Goal: Information Seeking & Learning: Find specific fact

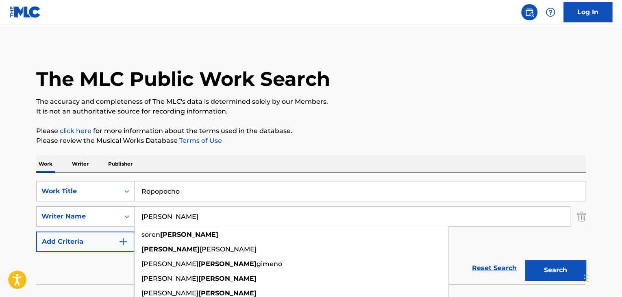
click at [221, 221] on input "[PERSON_NAME]" at bounding box center [353, 216] width 436 height 20
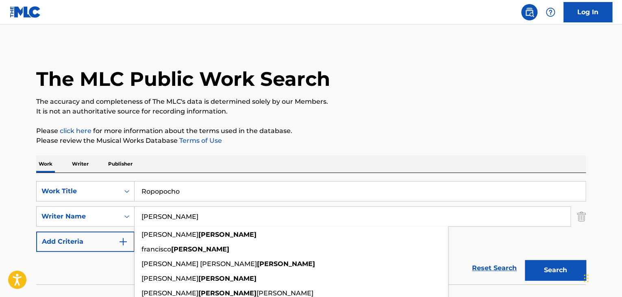
paste input "[PERSON_NAME] [PERSON_NAME]"
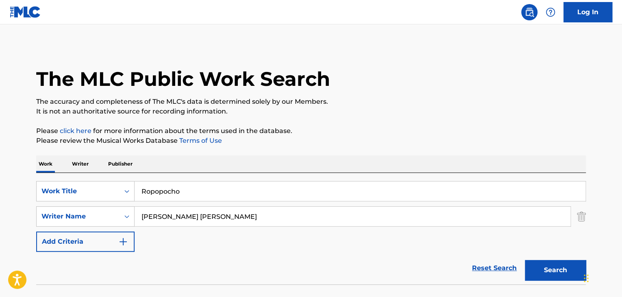
click at [193, 221] on input "[PERSON_NAME] [PERSON_NAME]" at bounding box center [353, 216] width 436 height 20
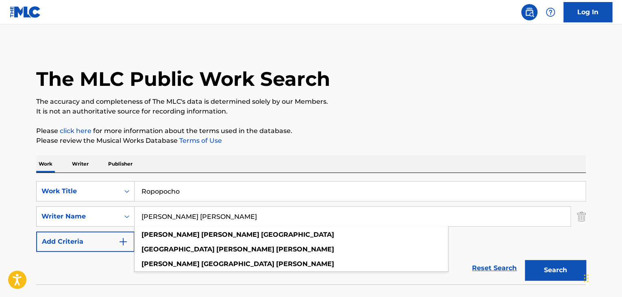
type input "[PERSON_NAME] [PERSON_NAME]"
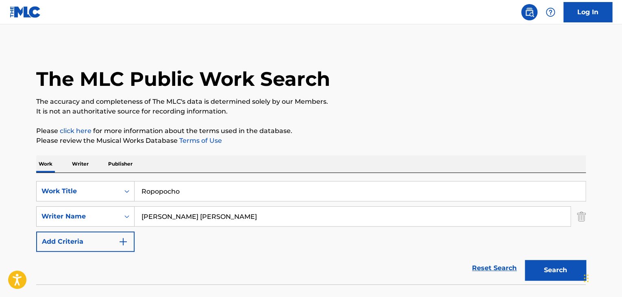
click at [219, 188] on input "Ropopocho" at bounding box center [360, 191] width 451 height 20
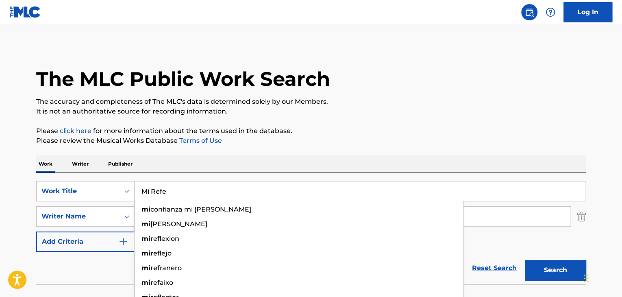
type input "Mi Refe"
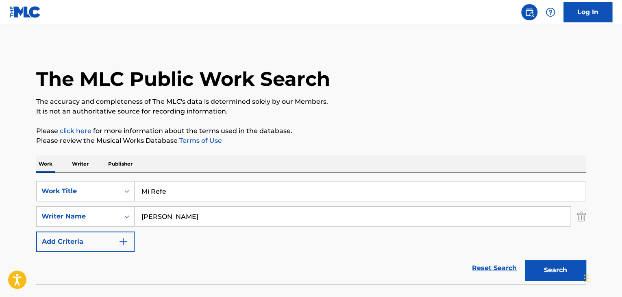
drag, startPoint x: 575, startPoint y: 272, endPoint x: 387, endPoint y: 97, distance: 256.8
click at [387, 97] on p "The accuracy and completeness of The MLC's data is determined solely by our Mem…" at bounding box center [310, 102] width 549 height 10
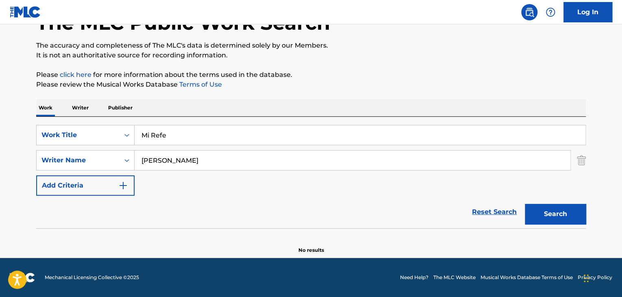
click at [180, 160] on input "[PERSON_NAME]" at bounding box center [353, 160] width 436 height 20
click at [180, 159] on input "[PERSON_NAME]" at bounding box center [353, 160] width 436 height 20
paste input "[PERSON_NAME]"
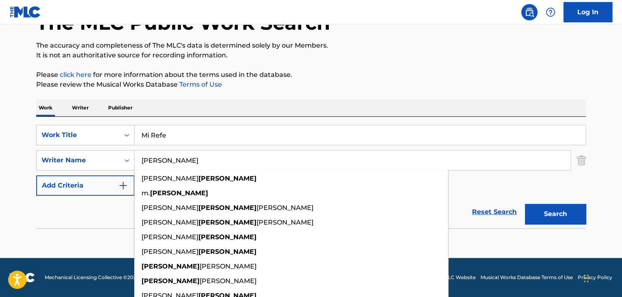
click at [591, 213] on div "The MLC Public Work Search The accuracy and completeness of The MLC's data is d…" at bounding box center [310, 121] width 569 height 265
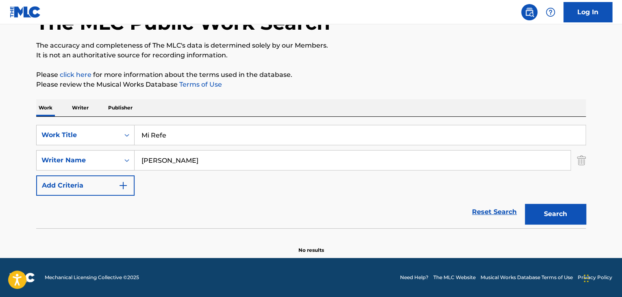
click at [572, 214] on button "Search" at bounding box center [555, 214] width 61 height 20
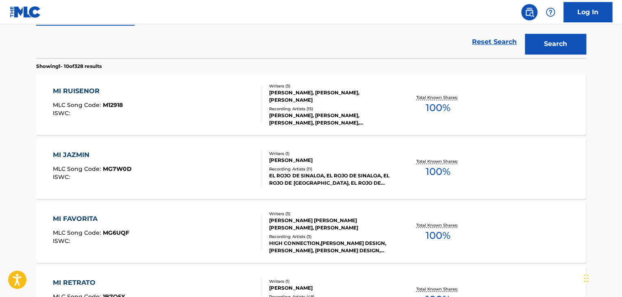
scroll to position [111, 0]
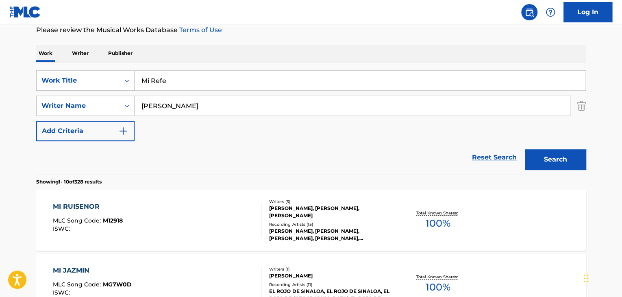
click at [306, 103] on input "[PERSON_NAME]" at bounding box center [353, 106] width 436 height 20
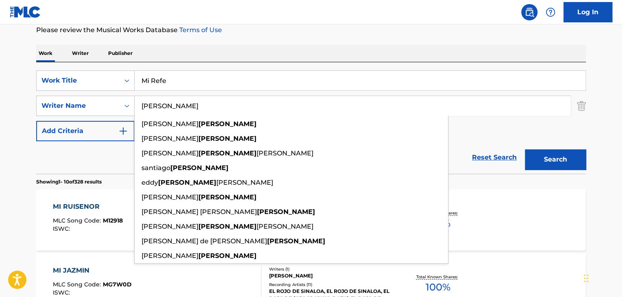
type input "O"
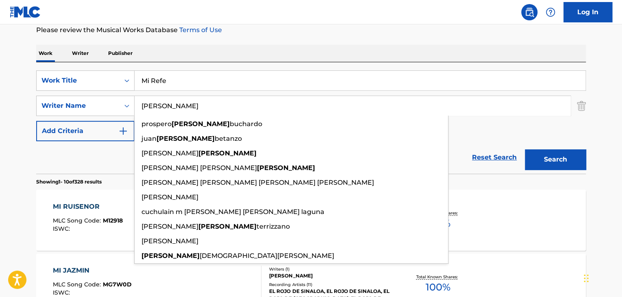
type input "[PERSON_NAME]"
click at [525, 149] on button "Search" at bounding box center [555, 159] width 61 height 20
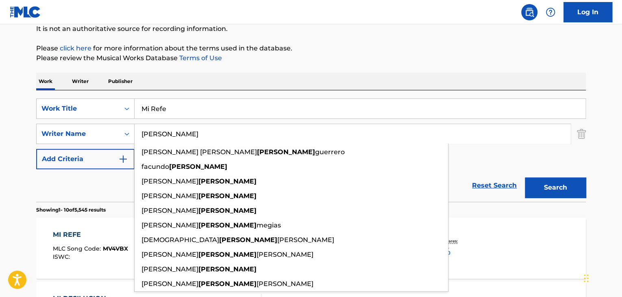
click at [99, 231] on div "MI REFE" at bounding box center [90, 235] width 75 height 10
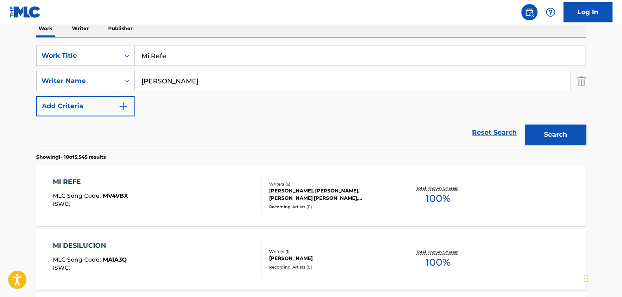
scroll to position [137, 0]
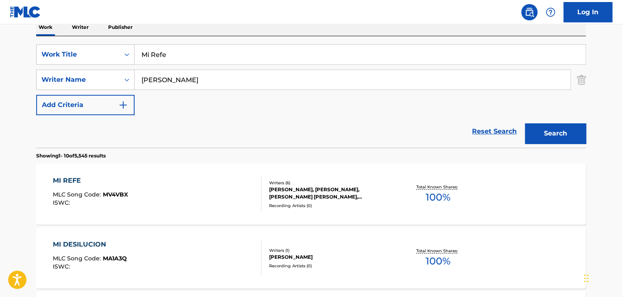
click at [66, 181] on div "MI REFE" at bounding box center [90, 181] width 75 height 10
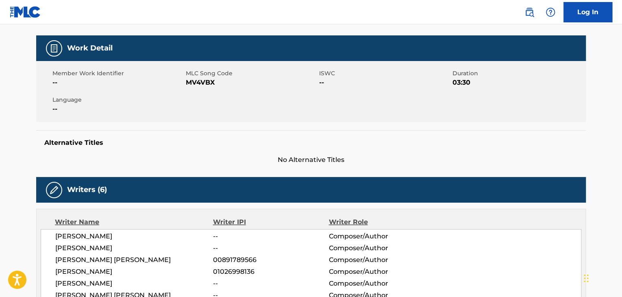
scroll to position [108, 0]
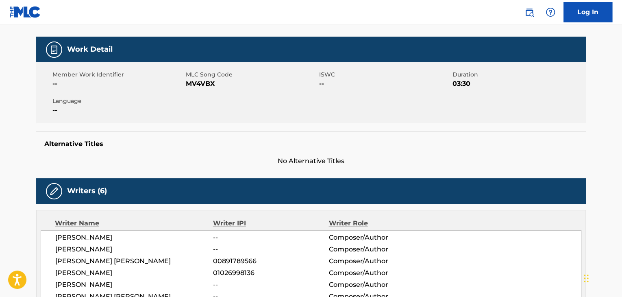
click at [209, 87] on span "MV4VBX" at bounding box center [251, 84] width 131 height 10
copy span "MV4VBX"
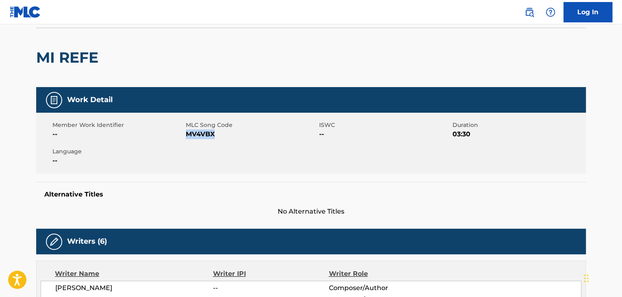
scroll to position [0, 0]
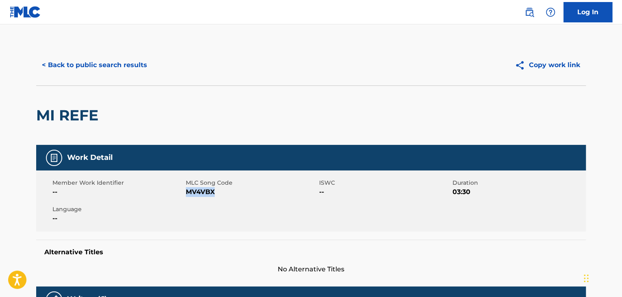
click at [138, 70] on button "< Back to public search results" at bounding box center [94, 65] width 117 height 20
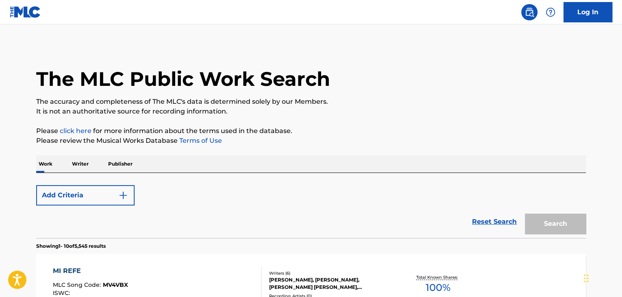
scroll to position [137, 0]
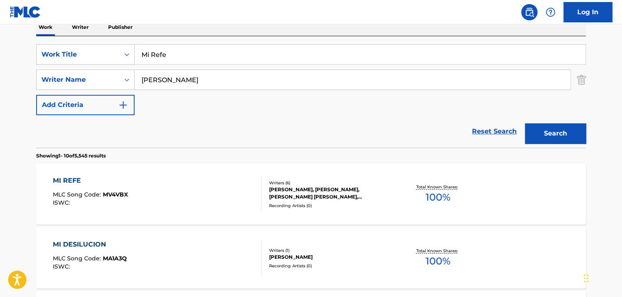
click at [215, 57] on input "Mi Refe" at bounding box center [360, 55] width 451 height 20
paste input "Lineas Temporales"
type input "Lineas Temporales"
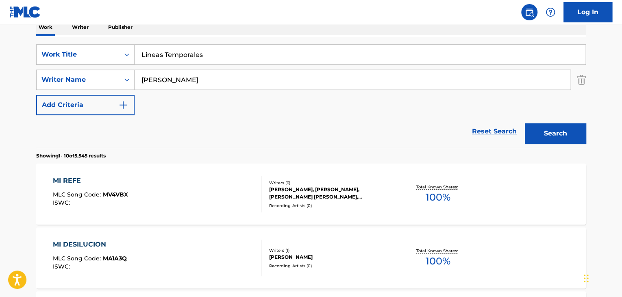
click at [238, 83] on input "[PERSON_NAME]" at bounding box center [353, 80] width 436 height 20
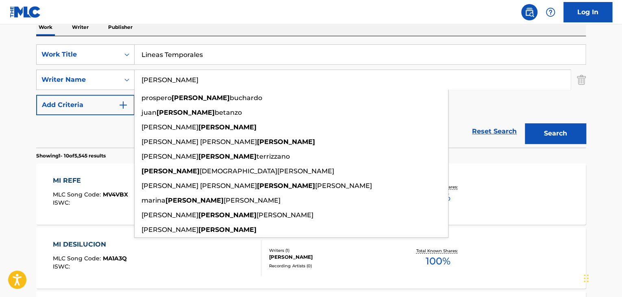
paste input "Mazzarri"
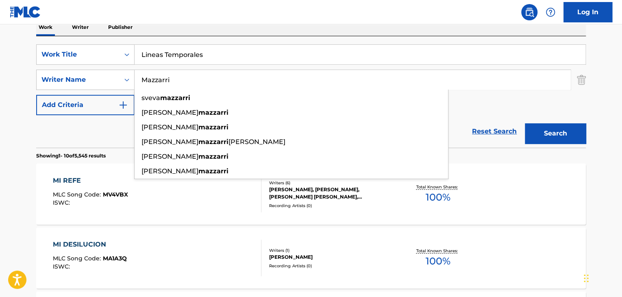
type input "Mazzarri"
click at [570, 135] on button "Search" at bounding box center [555, 133] width 61 height 20
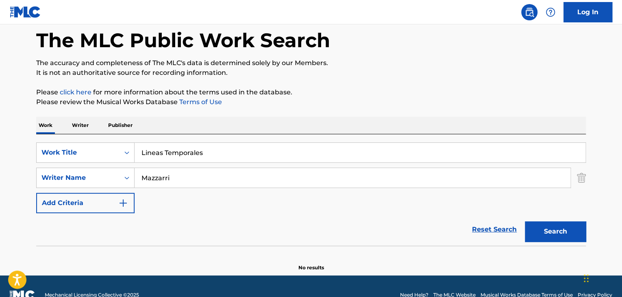
scroll to position [29, 0]
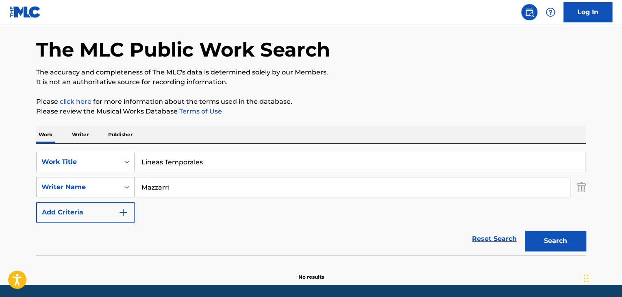
click at [210, 153] on input "Lineas Temporales" at bounding box center [360, 162] width 451 height 20
paste input "El Lugar Mas Feliz Del Mundo"
type input "El Lugar Mas Feliz Del Mundo"
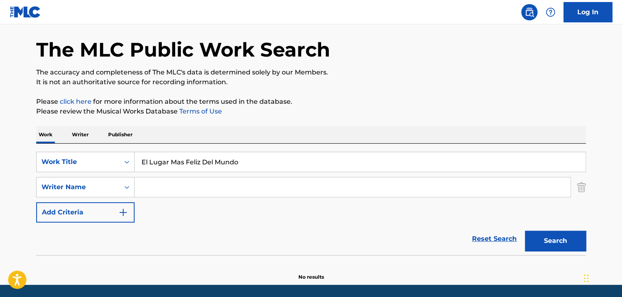
click at [525, 230] on button "Search" at bounding box center [555, 240] width 61 height 20
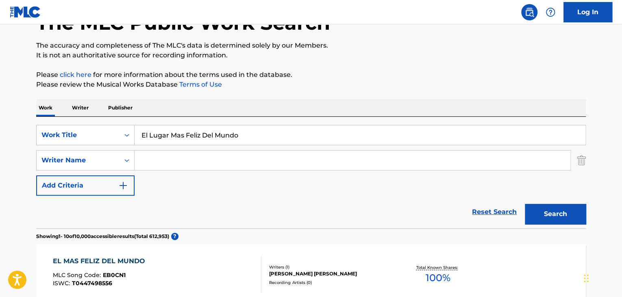
scroll to position [83, 0]
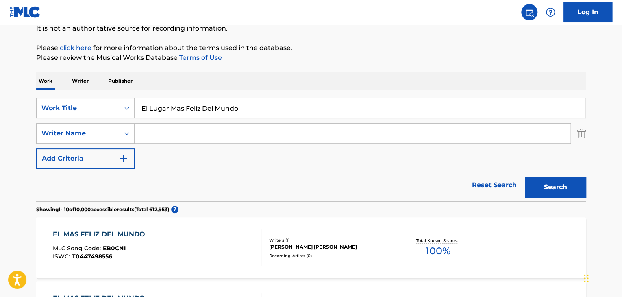
click at [223, 132] on input "Search Form" at bounding box center [353, 134] width 436 height 20
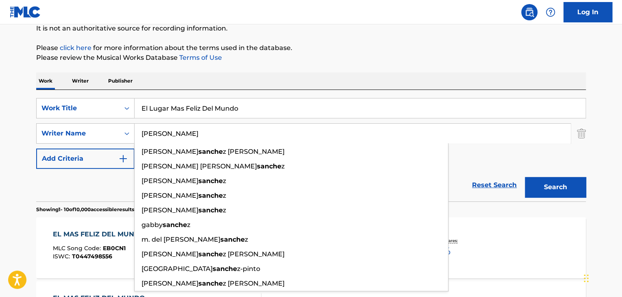
type input "[PERSON_NAME]"
click at [525, 177] on button "Search" at bounding box center [555, 187] width 61 height 20
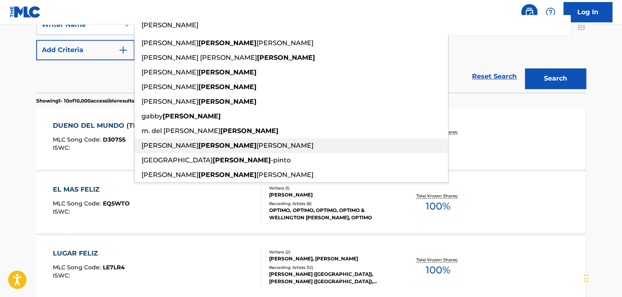
scroll to position [56, 0]
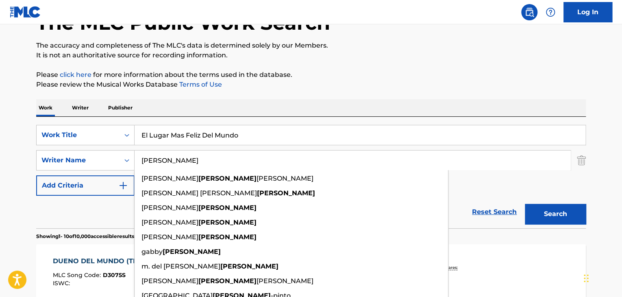
click at [174, 135] on input "El Lugar Mas Feliz Del Mundo" at bounding box center [360, 135] width 451 height 20
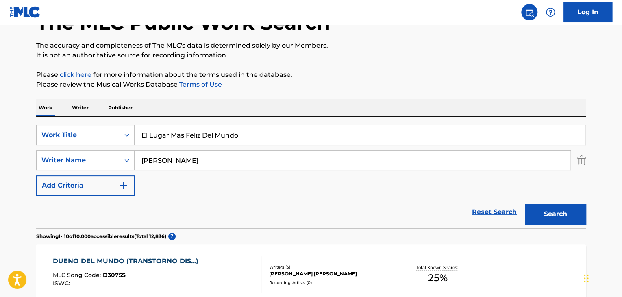
click at [174, 135] on input "El Lugar Mas Feliz Del Mundo" at bounding box center [360, 135] width 451 height 20
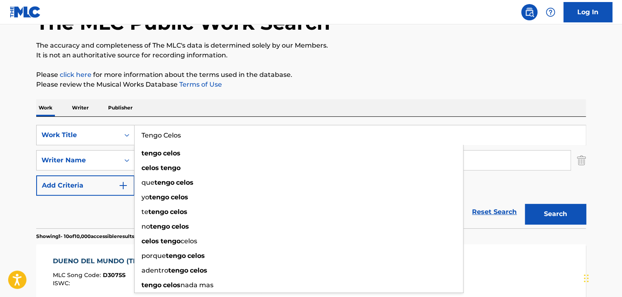
type input "Tengo Celos"
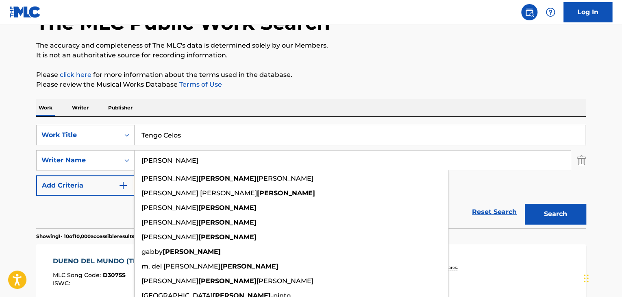
paste input "[PERSON_NAME]"
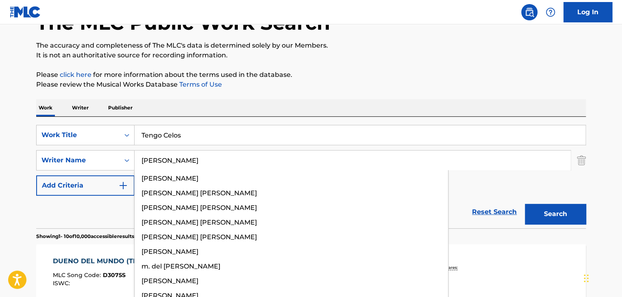
type input "[PERSON_NAME]"
click at [525, 204] on button "Search" at bounding box center [555, 214] width 61 height 20
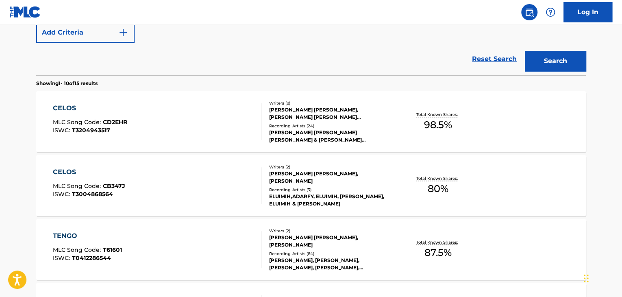
scroll to position [219, 0]
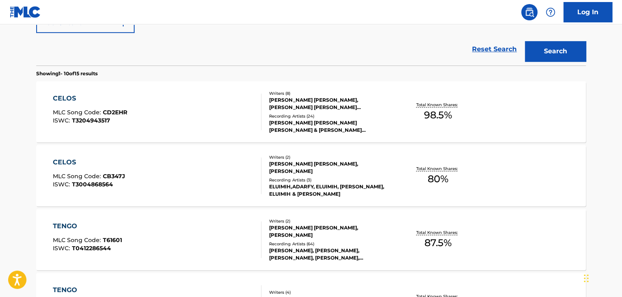
click at [65, 101] on div "CELOS" at bounding box center [90, 98] width 74 height 10
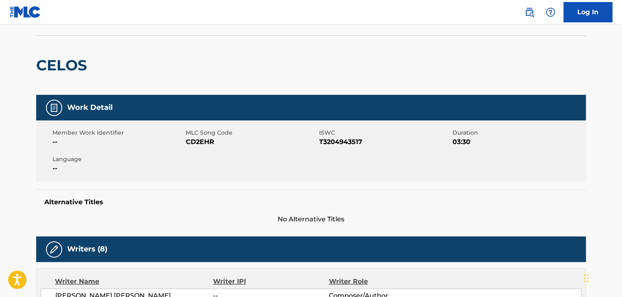
scroll to position [163, 0]
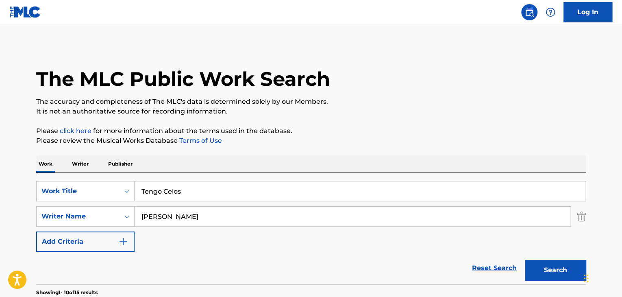
click at [267, 221] on input "[PERSON_NAME]" at bounding box center [353, 216] width 436 height 20
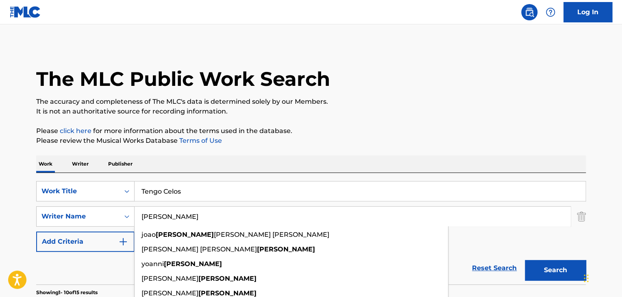
click at [268, 221] on input "[PERSON_NAME]" at bounding box center [353, 216] width 436 height 20
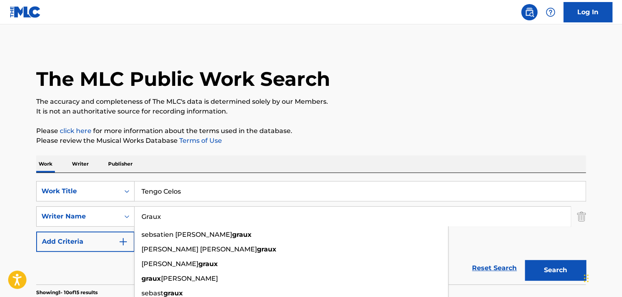
click at [525, 260] on button "Search" at bounding box center [555, 270] width 61 height 20
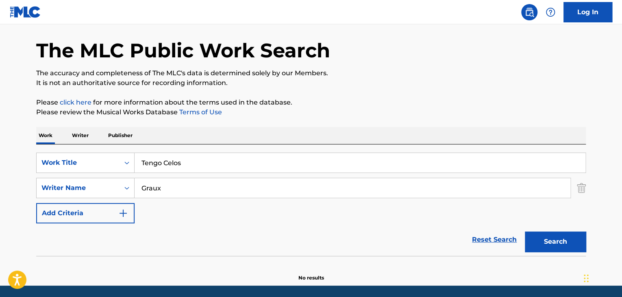
scroll to position [56, 0]
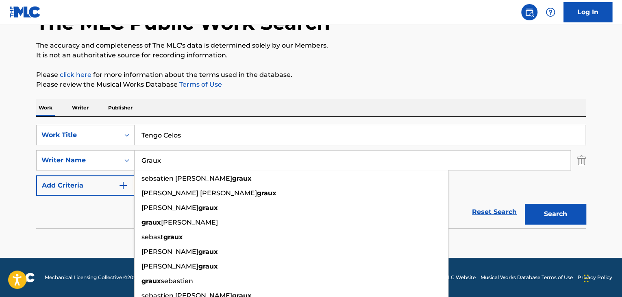
click at [208, 161] on input "Graux" at bounding box center [353, 160] width 436 height 20
paste input "[PERSON_NAME]"
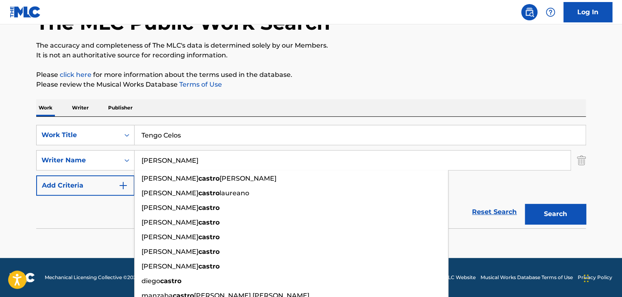
type input "[PERSON_NAME]"
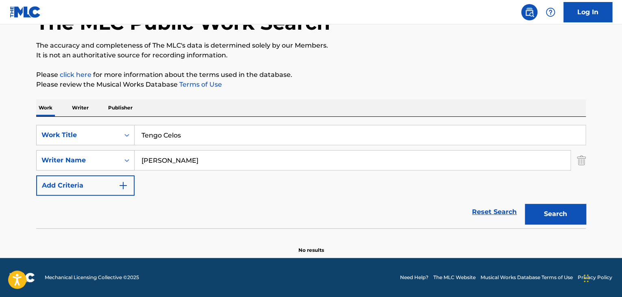
click at [241, 139] on input "Tengo Celos" at bounding box center [360, 135] width 451 height 20
paste input "Apodo"
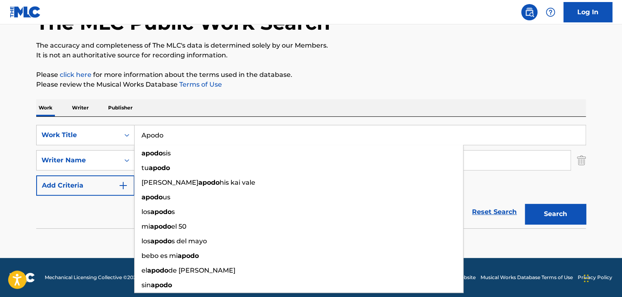
click at [550, 217] on button "Search" at bounding box center [555, 214] width 61 height 20
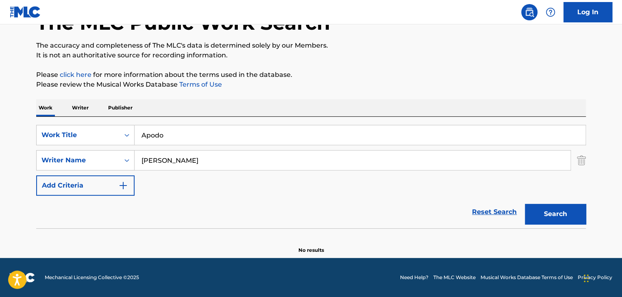
click at [268, 138] on input "Apodo" at bounding box center [360, 135] width 451 height 20
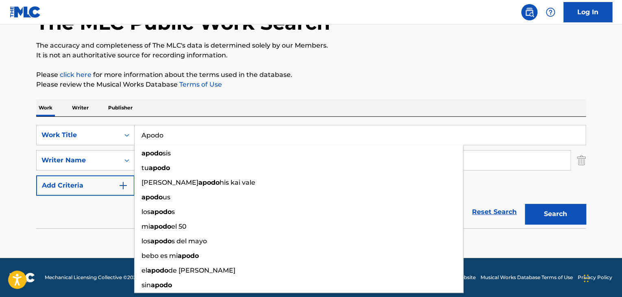
click at [268, 138] on input "Apodo" at bounding box center [360, 135] width 451 height 20
paste input "[GEOGRAPHIC_DATA]"
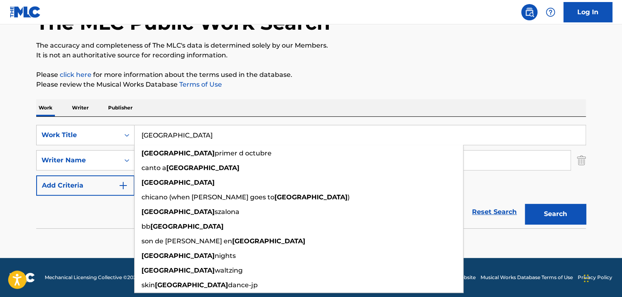
type input "[GEOGRAPHIC_DATA]"
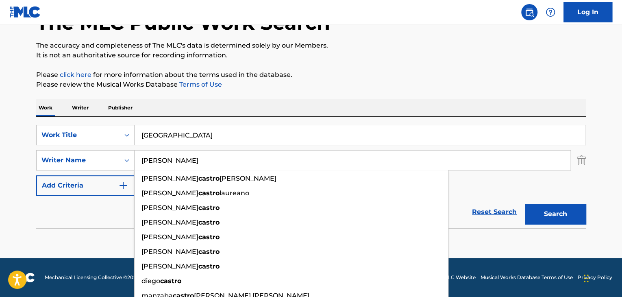
click at [164, 160] on input "[PERSON_NAME]" at bounding box center [353, 160] width 436 height 20
paste input "Ubago"
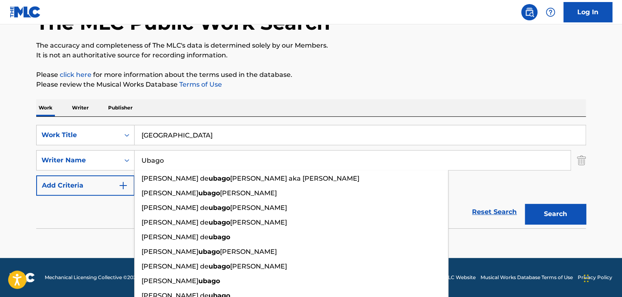
click at [562, 217] on button "Search" at bounding box center [555, 214] width 61 height 20
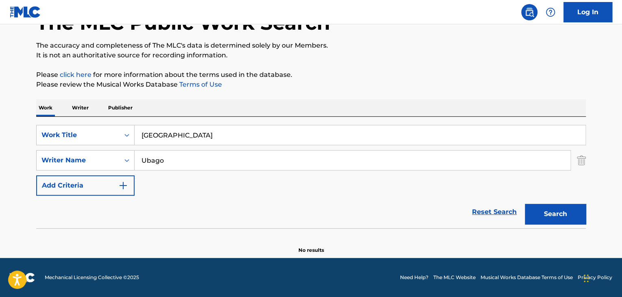
click at [213, 166] on input "Ubago" at bounding box center [353, 160] width 436 height 20
click at [213, 165] on input "Ubago" at bounding box center [353, 160] width 436 height 20
paste input "[PERSON_NAME]"
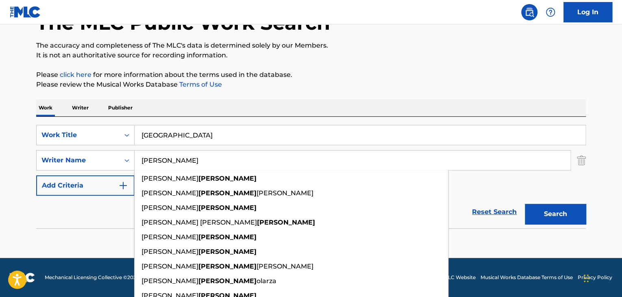
type input "[PERSON_NAME]"
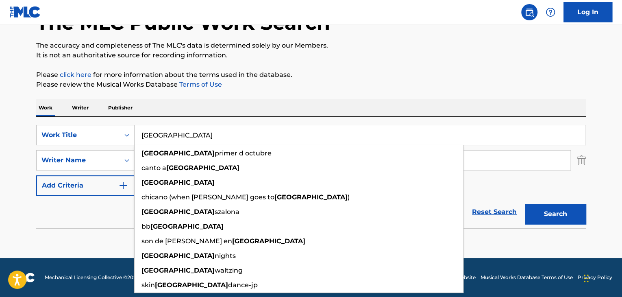
click at [290, 136] on input "[GEOGRAPHIC_DATA]" at bounding box center [360, 135] width 451 height 20
paste input "Fuego Lento"
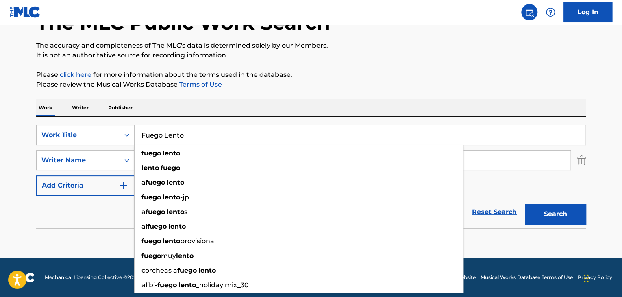
click at [549, 215] on button "Search" at bounding box center [555, 214] width 61 height 20
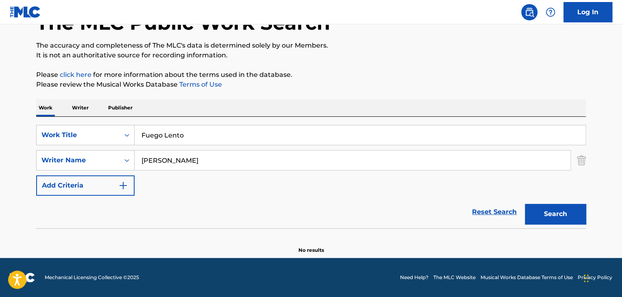
click at [237, 134] on input "Fuego Lento" at bounding box center [360, 135] width 451 height 20
paste input "[PERSON_NAME]"
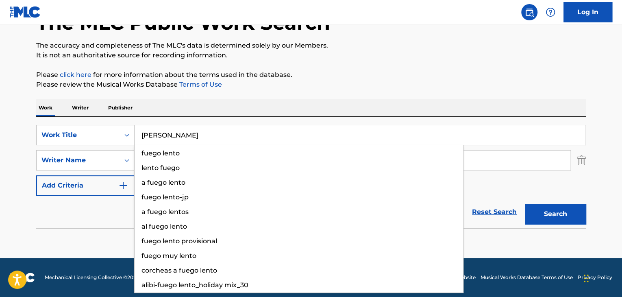
type input "[PERSON_NAME]"
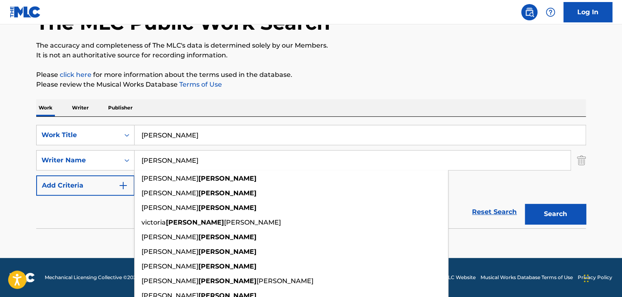
type input "[PERSON_NAME]"
click at [545, 218] on button "Search" at bounding box center [555, 214] width 61 height 20
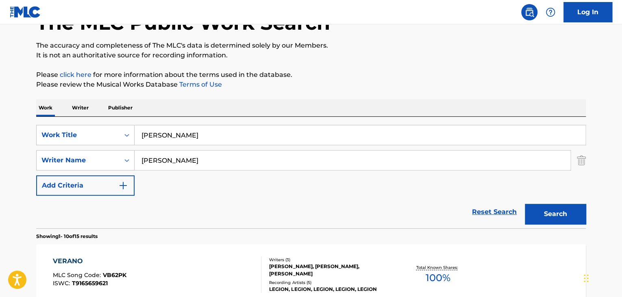
click at [175, 135] on input "[PERSON_NAME]" at bounding box center [360, 135] width 451 height 20
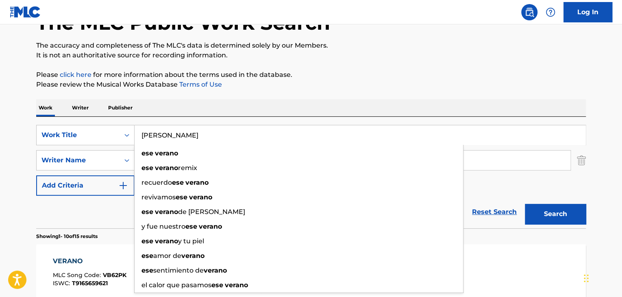
click at [175, 135] on input "[PERSON_NAME]" at bounding box center [360, 135] width 451 height 20
paste input "No Esta Tan Mal"
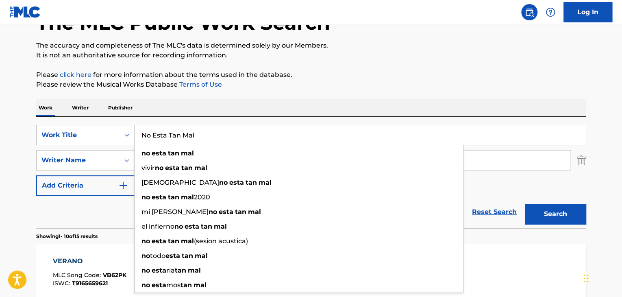
type input "No Esta Tan Mal"
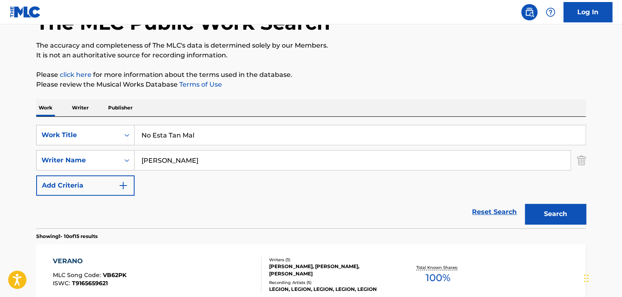
click at [237, 171] on div "SearchWithCriteria60745f56-7b03-42c5-8fbb-2f46287b1609 Work Title No Esta Tan M…" at bounding box center [310, 160] width 549 height 71
click at [237, 170] on div "SearchWithCriteria60745f56-7b03-42c5-8fbb-2f46287b1609 Work Title No Esta Tan M…" at bounding box center [310, 160] width 549 height 71
click at [237, 165] on input "[PERSON_NAME]" at bounding box center [353, 160] width 436 height 20
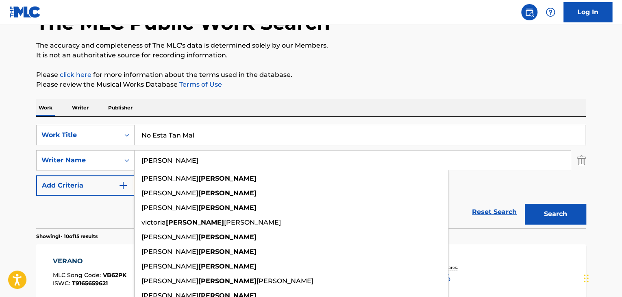
paste input "[PERSON_NAME]"
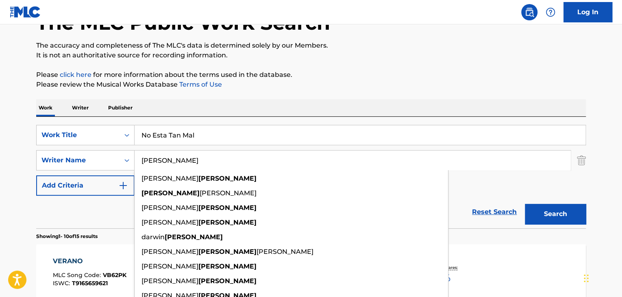
click at [158, 159] on input "[PERSON_NAME]" at bounding box center [353, 160] width 436 height 20
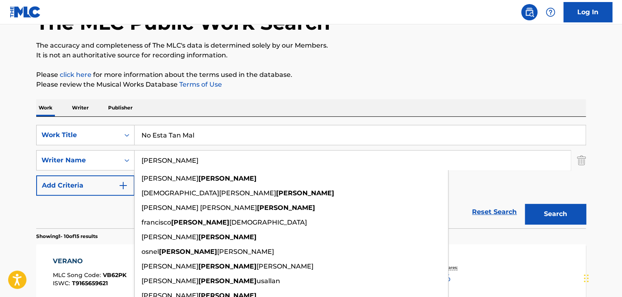
type input "[PERSON_NAME]"
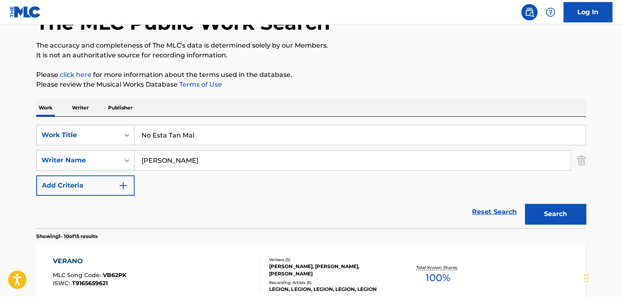
click at [550, 217] on button "Search" at bounding box center [555, 214] width 61 height 20
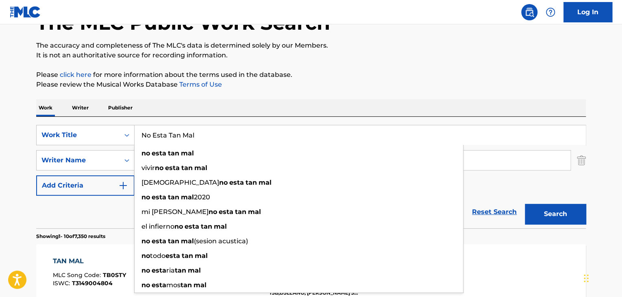
click at [215, 139] on input "No Esta Tan Mal" at bounding box center [360, 135] width 451 height 20
paste input "Un Buen Dia"
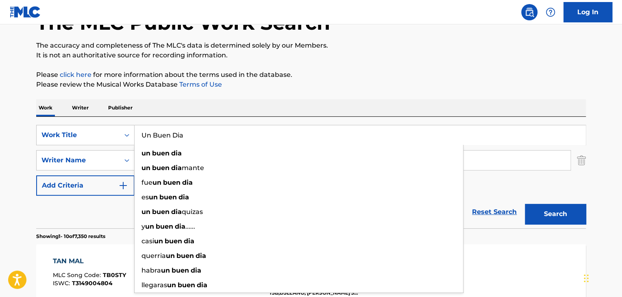
type input "Un Buen Dia"
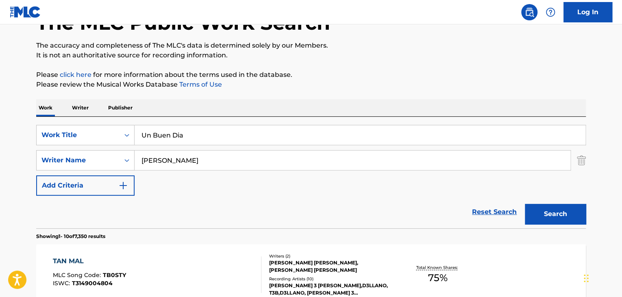
click at [551, 209] on button "Search" at bounding box center [555, 214] width 61 height 20
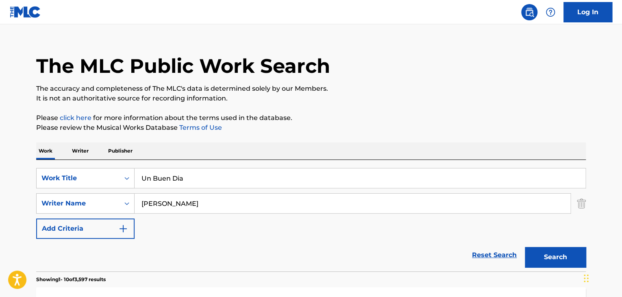
scroll to position [2, 0]
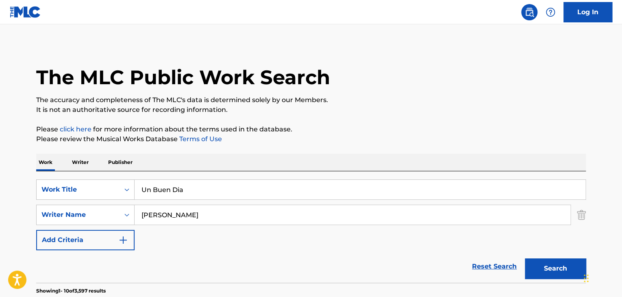
click at [226, 213] on input "[PERSON_NAME]" at bounding box center [353, 215] width 436 height 20
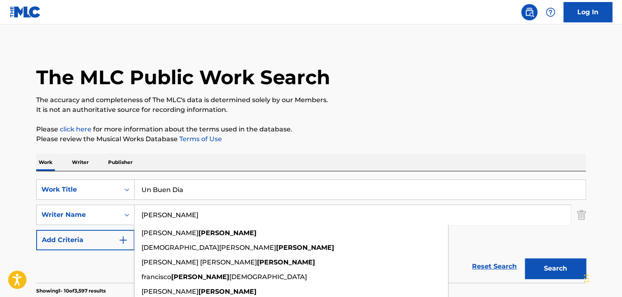
paste input "[PERSON_NAME]"
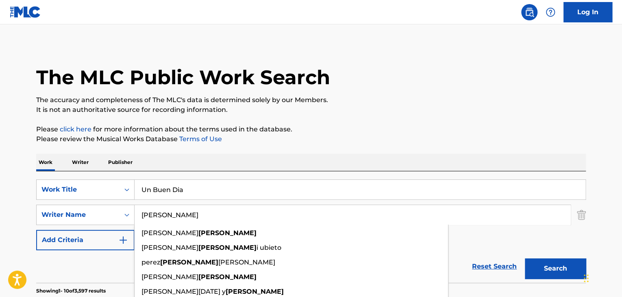
type input "[PERSON_NAME]"
click at [575, 276] on button "Search" at bounding box center [555, 268] width 61 height 20
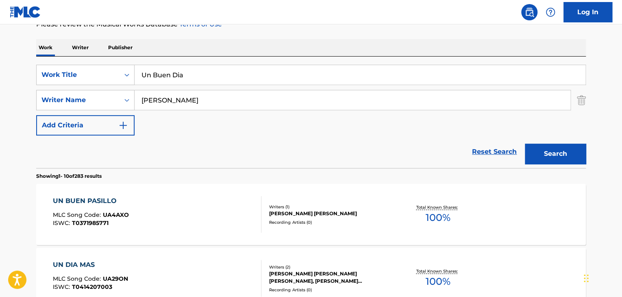
scroll to position [29, 0]
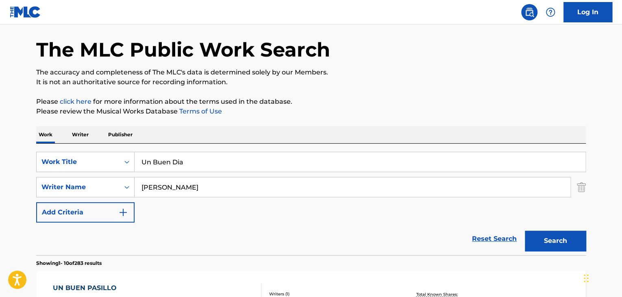
click at [184, 166] on input "Un Buen Dia" at bounding box center [360, 162] width 451 height 20
click at [185, 166] on input "Un Buen Dia" at bounding box center [360, 162] width 451 height 20
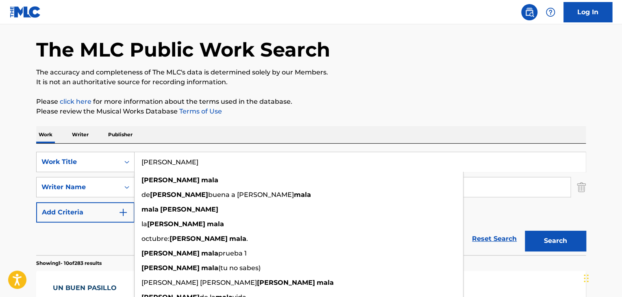
type input "[PERSON_NAME]"
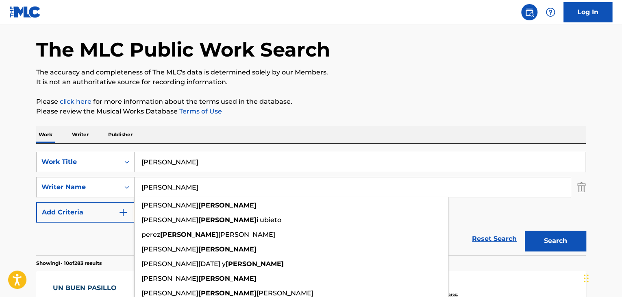
paste input "[PERSON_NAME]"
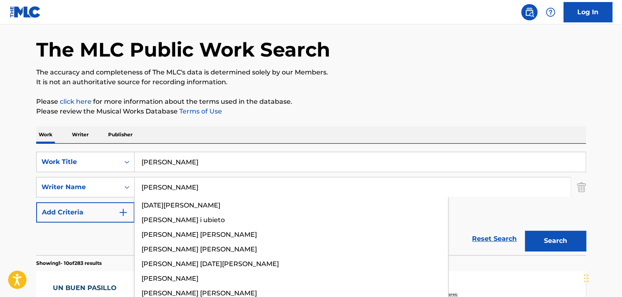
click at [525, 230] on button "Search" at bounding box center [555, 240] width 61 height 20
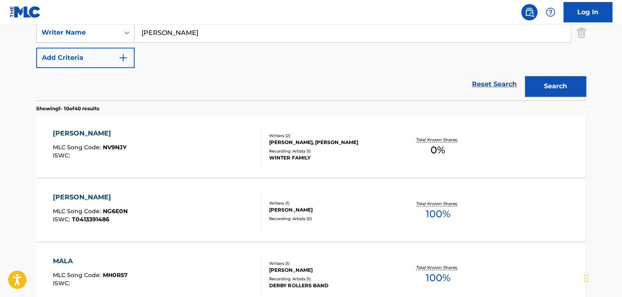
scroll to position [137, 0]
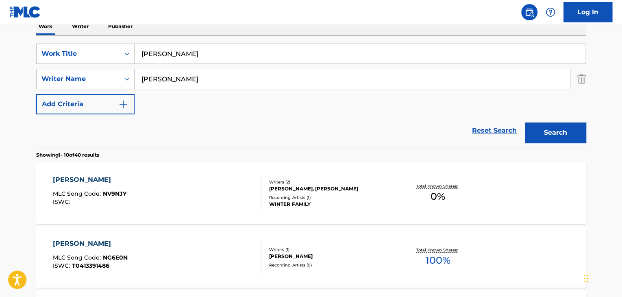
click at [219, 86] on input "[PERSON_NAME]" at bounding box center [353, 79] width 436 height 20
click at [525, 122] on button "Search" at bounding box center [555, 132] width 61 height 20
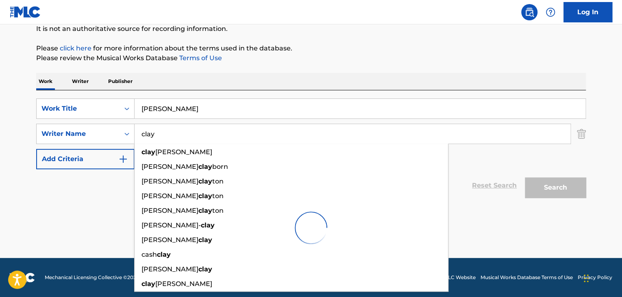
scroll to position [83, 0]
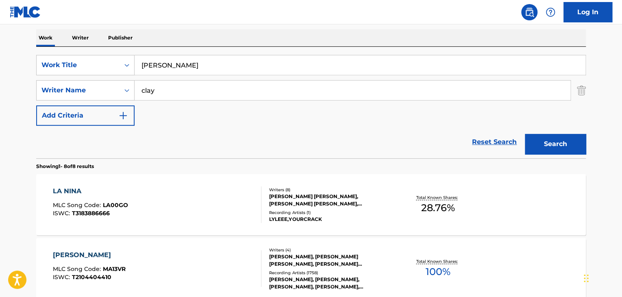
scroll to position [109, 0]
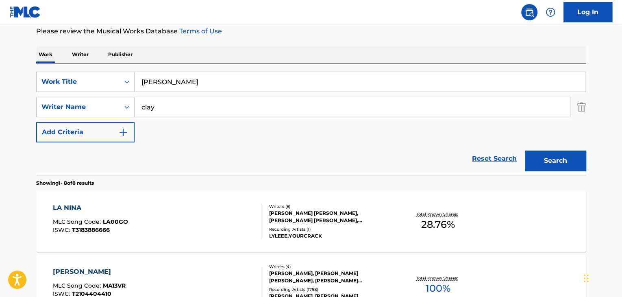
click at [301, 100] on input "clay" at bounding box center [353, 107] width 436 height 20
paste input "Falquet"
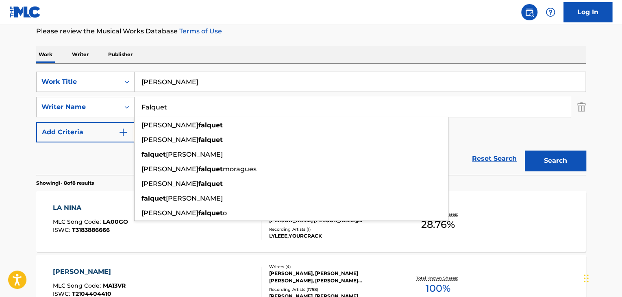
type input "Falquet"
click at [580, 165] on button "Search" at bounding box center [555, 160] width 61 height 20
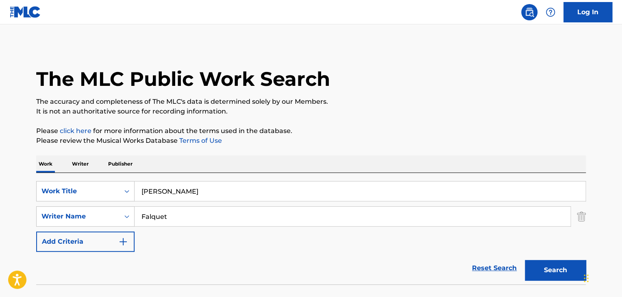
scroll to position [56, 0]
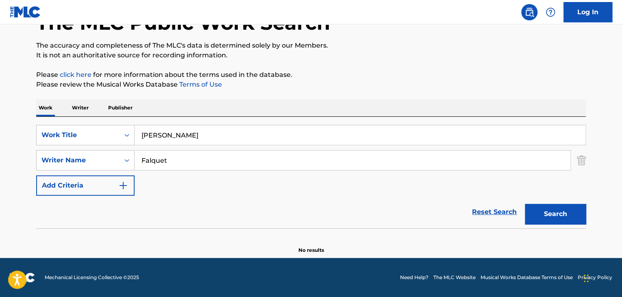
click at [283, 134] on input "[PERSON_NAME]" at bounding box center [360, 135] width 451 height 20
type input "burning up"
paste input "[PERSON_NAME]"
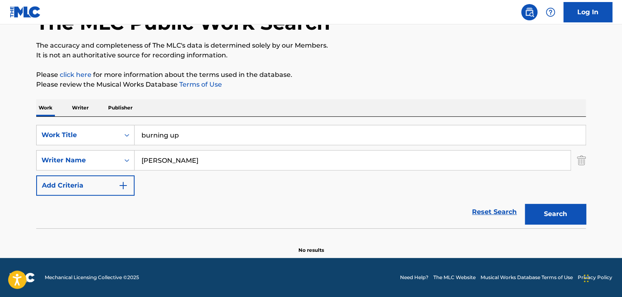
type input "[PERSON_NAME]"
click at [525, 204] on button "Search" at bounding box center [555, 214] width 61 height 20
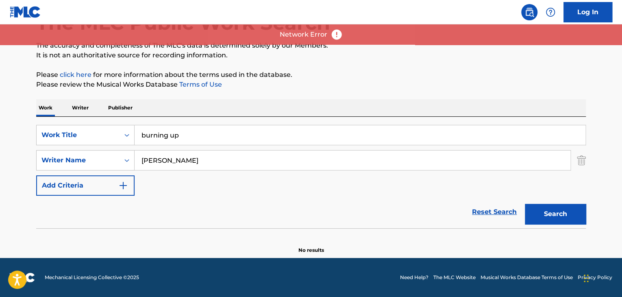
click at [544, 213] on button "Search" at bounding box center [555, 214] width 61 height 20
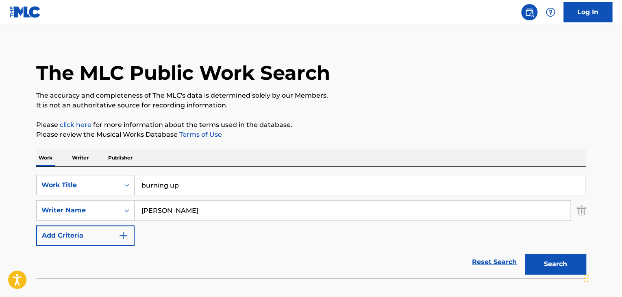
scroll to position [2, 0]
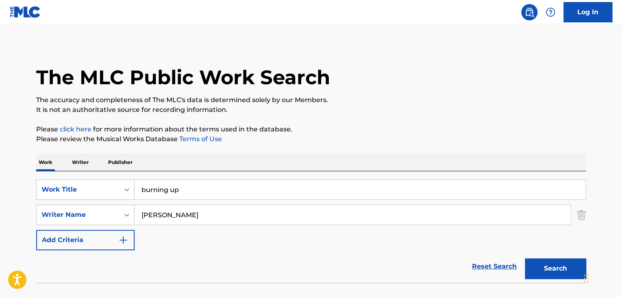
click at [553, 264] on button "Search" at bounding box center [555, 268] width 61 height 20
